Goal: Find specific page/section: Find specific page/section

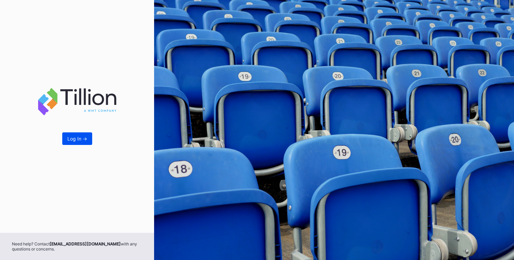
click at [76, 138] on div "Log In ->" at bounding box center [77, 139] width 20 height 6
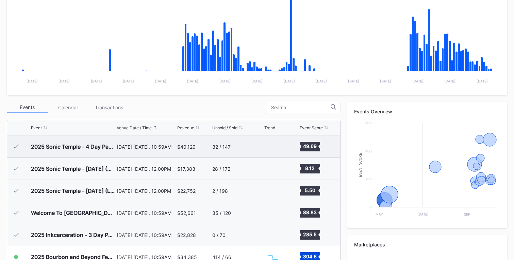
scroll to position [153, 0]
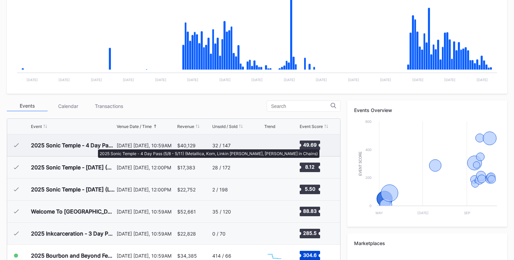
click at [95, 146] on div "2025 Sonic Temple - 4 Day Pass (5/8 - 5/11) (Metallica, Korn, Linkin [PERSON_NA…" at bounding box center [73, 145] width 84 height 7
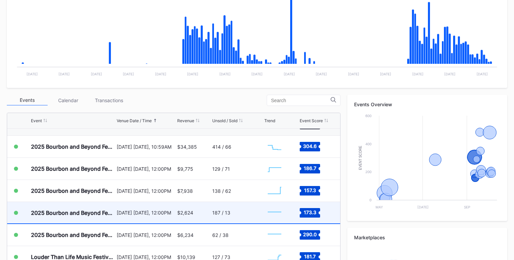
scroll to position [104, 0]
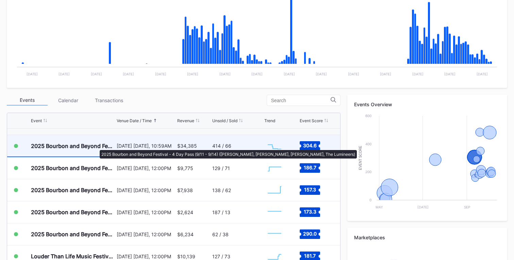
click at [96, 147] on div "2025 Bourbon and Beyond Festival - 4 Day Pass (9/11 - 9/14) ([PERSON_NAME], [PE…" at bounding box center [73, 146] width 84 height 7
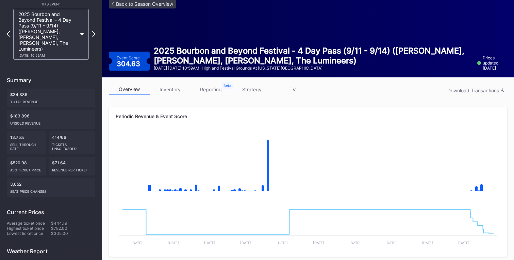
scroll to position [29, 0]
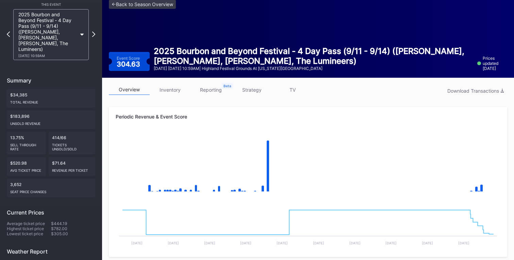
click at [167, 90] on link "inventory" at bounding box center [170, 90] width 41 height 11
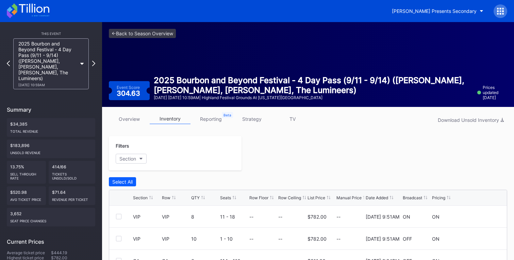
click at [216, 119] on link "reporting" at bounding box center [210, 119] width 41 height 11
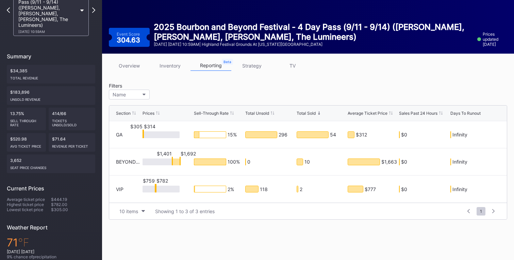
scroll to position [55, 0]
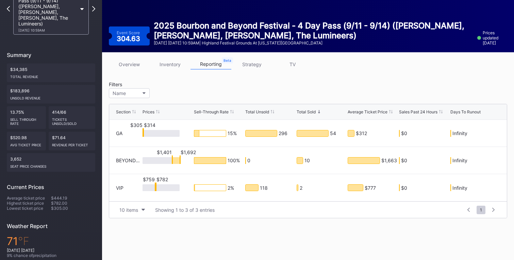
drag, startPoint x: 323, startPoint y: 133, endPoint x: 328, endPoint y: 133, distance: 5.4
click at [323, 133] on div "54" at bounding box center [313, 134] width 32 height 6
drag, startPoint x: 333, startPoint y: 134, endPoint x: 342, endPoint y: 134, distance: 9.5
click at [333, 134] on div "54" at bounding box center [333, 134] width 6 height 6
click at [362, 134] on div "$312" at bounding box center [361, 134] width 11 height 6
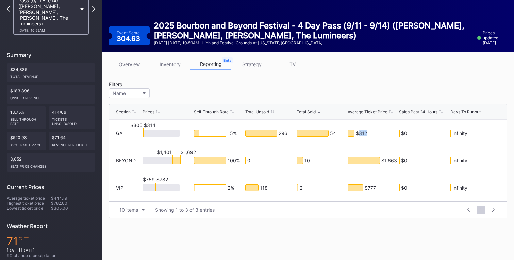
click at [362, 134] on div "$312" at bounding box center [361, 134] width 11 height 6
click at [357, 134] on div "$312" at bounding box center [361, 134] width 11 height 6
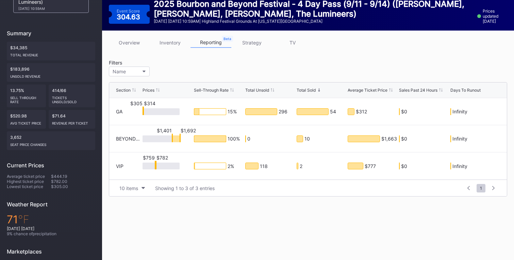
scroll to position [75, 0]
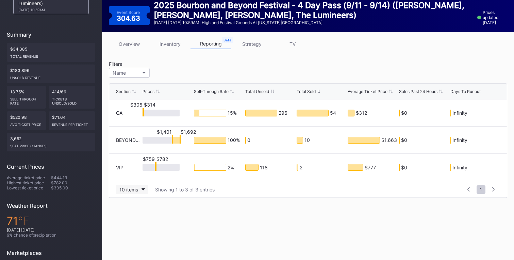
click at [144, 190] on icon "button" at bounding box center [142, 190] width 3 height 2
click at [143, 112] on div "$314" at bounding box center [143, 112] width 1 height 9
click at [148, 113] on div "$305 $314" at bounding box center [160, 113] width 37 height 7
drag, startPoint x: 142, startPoint y: 112, endPoint x: 147, endPoint y: 112, distance: 4.8
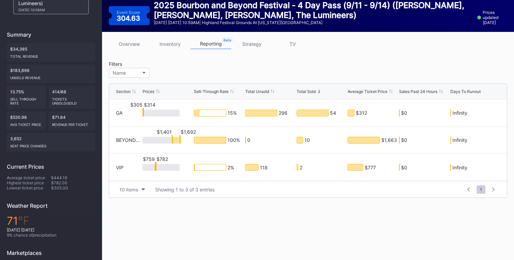
click at [147, 112] on div "GA $305 $314 15 % 296 54 $312 $0 Infinity" at bounding box center [308, 113] width 398 height 27
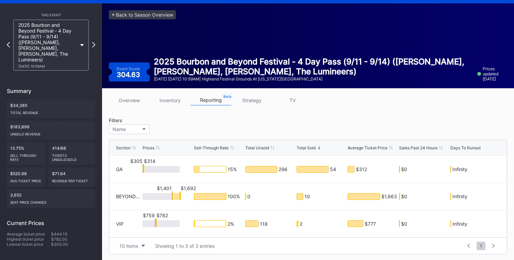
scroll to position [18, 0]
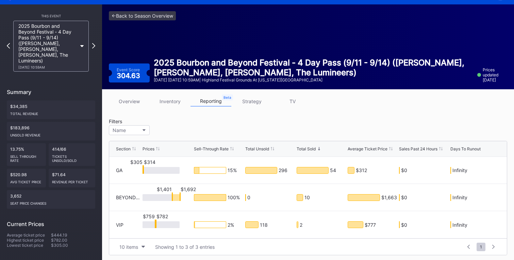
click at [81, 45] on icon at bounding box center [81, 46] width 3 height 2
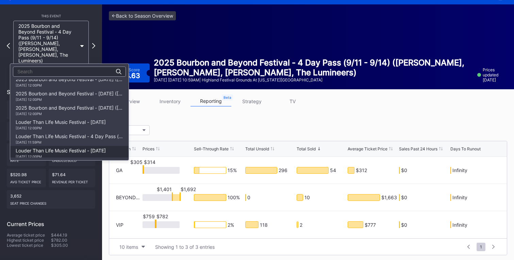
scroll to position [107, 0]
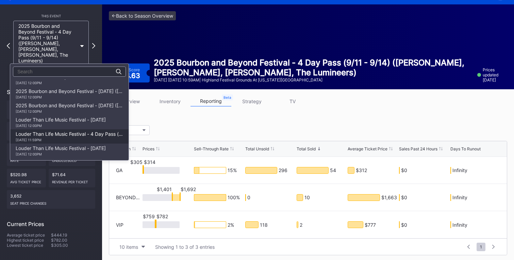
click at [61, 136] on div "Louder Than Life Music Festival - 4 Day Pass (9/18 - 9/21) [DATE] 11:59PM" at bounding box center [69, 136] width 107 height 11
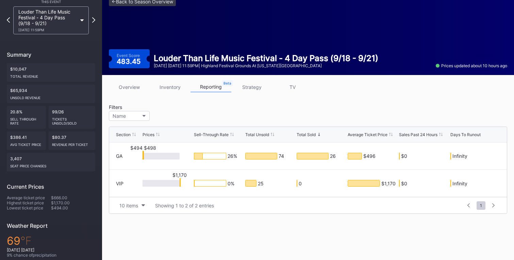
scroll to position [35, 0]
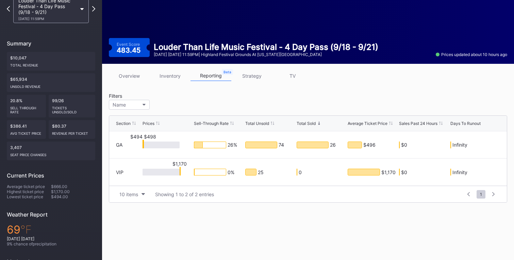
click at [83, 13] on div "Louder Than Life Music Festival - 4 Day Pass (9/18 - 9/21) [DATE] 11:59PM" at bounding box center [50, 9] width 75 height 28
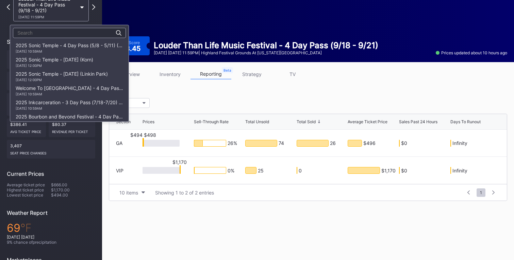
scroll to position [157, 0]
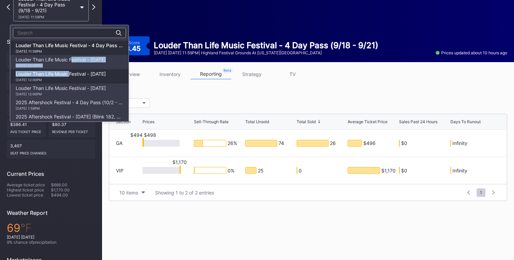
drag, startPoint x: 72, startPoint y: 58, endPoint x: 71, endPoint y: 73, distance: 15.0
click at [71, 73] on div "2025 Sonic Temple - 4 Day Pass (5/8 - 5/11) (Metallica, Korn, Linkin [PERSON_NA…" at bounding box center [69, 80] width 118 height 78
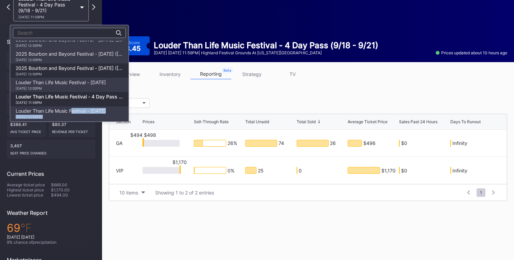
scroll to position [103, 0]
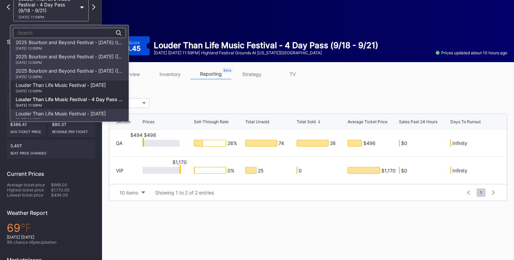
click at [72, 84] on div "Louder Than Life Music Festival - [DATE] [DATE] 12:00PM" at bounding box center [61, 87] width 90 height 11
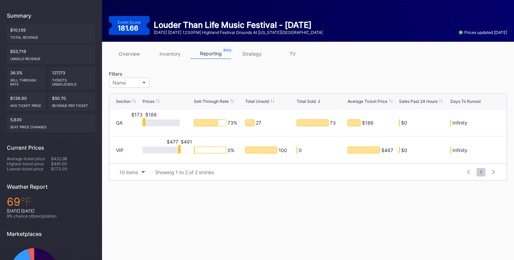
scroll to position [68, 0]
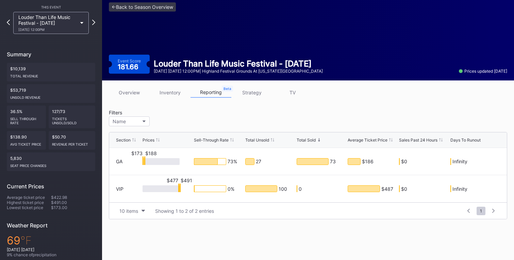
click at [79, 22] on div "Louder Than Life Music Festival - [DATE] [DATE] 12:00PM" at bounding box center [50, 23] width 75 height 22
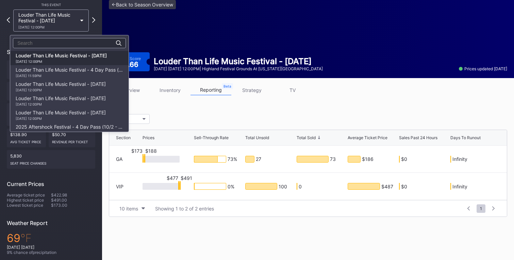
scroll to position [34, 0]
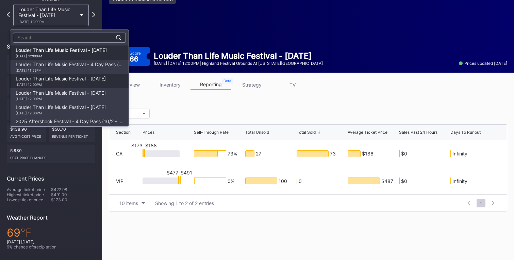
click at [81, 78] on div "Louder Than Life Music Festival - [DATE] [DATE] 12:00PM" at bounding box center [61, 81] width 90 height 11
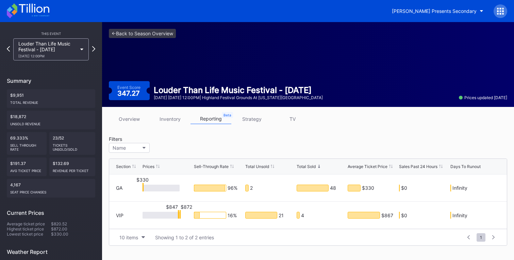
click at [82, 51] on div "Louder Than Life Music Festival - [DATE] [DATE] 12:00PM" at bounding box center [50, 49] width 75 height 22
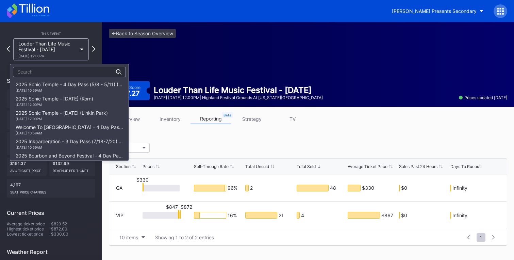
scroll to position [171, 0]
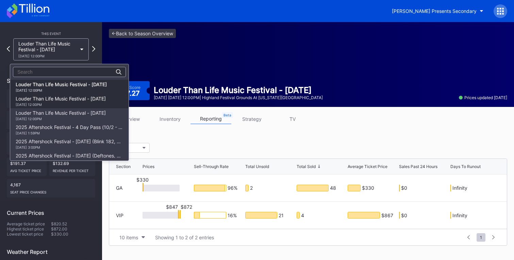
click at [90, 98] on div "Louder Than Life Music Festival - [DATE] [DATE] 12:00PM" at bounding box center [61, 101] width 90 height 11
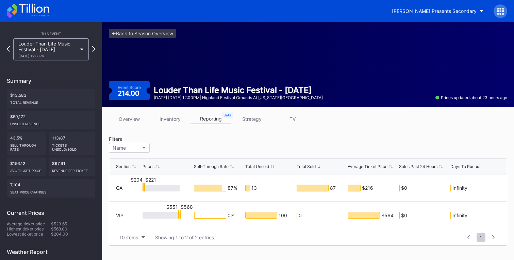
click at [80, 51] on div "Louder Than Life Music Festival - [DATE] [DATE] 12:00PM" at bounding box center [50, 49] width 75 height 22
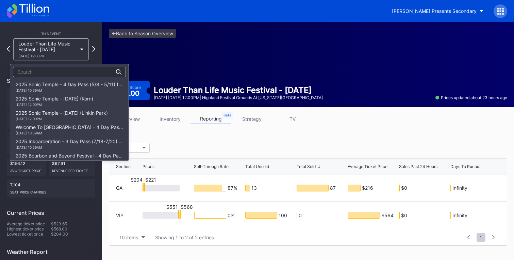
scroll to position [186, 0]
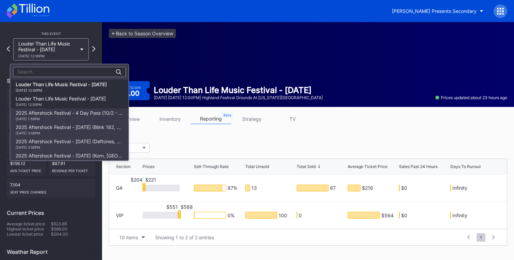
click at [90, 105] on div "[DATE] 12:00PM" at bounding box center [61, 105] width 90 height 4
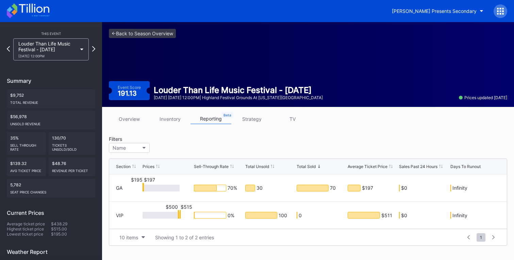
click at [82, 50] on icon at bounding box center [81, 50] width 3 height 2
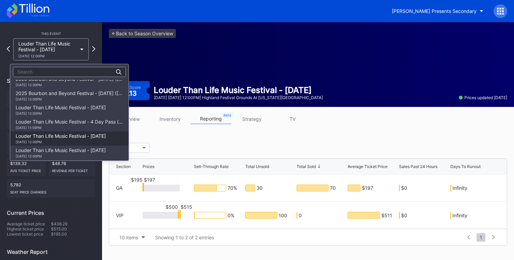
scroll to position [119, 0]
click at [82, 137] on div "Louder Than Life Music Festival - [DATE] [DATE] 12:00PM" at bounding box center [61, 139] width 90 height 11
